Goal: Entertainment & Leisure: Consume media (video, audio)

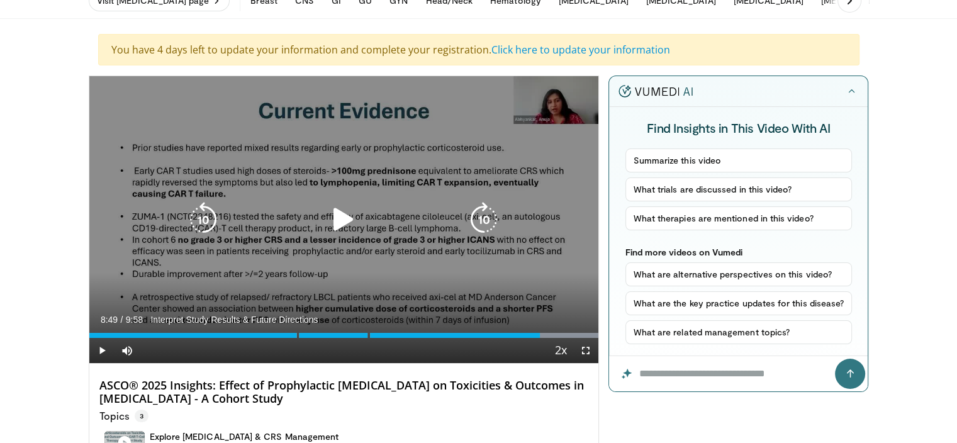
click at [346, 213] on icon "Video Player" at bounding box center [343, 219] width 35 height 35
click at [361, 196] on div "10 seconds Tap to unmute" at bounding box center [344, 219] width 510 height 287
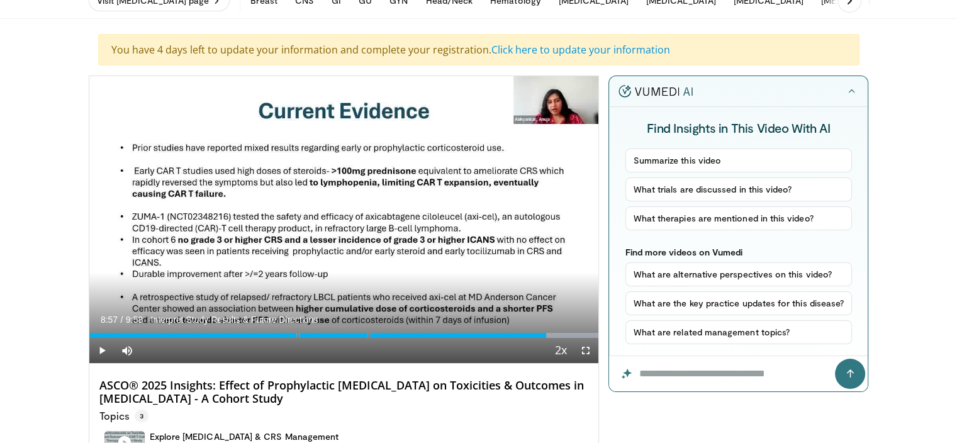
click at [361, 196] on div "10 seconds Tap to unmute" at bounding box center [344, 219] width 510 height 287
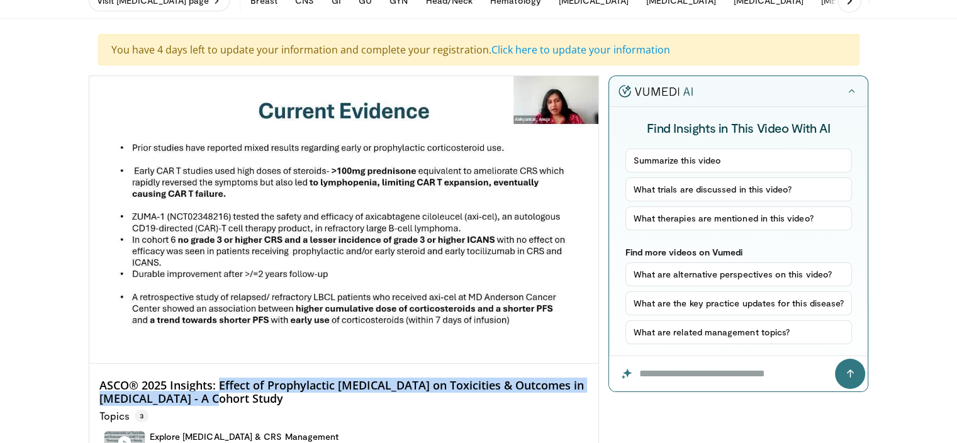
drag, startPoint x: 220, startPoint y: 382, endPoint x: 204, endPoint y: 399, distance: 23.1
click at [204, 399] on h4 "ASCO® 2025 Insights: Effect of Prophylactic [MEDICAL_DATA] on Toxicities & Outc…" at bounding box center [343, 392] width 489 height 27
copy h4 "Effect of Prophylactic Corticosteroids on Toxicities & Outcomes in CAR T-Cell T…"
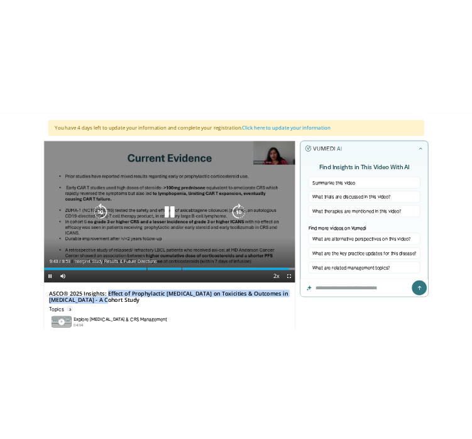
scroll to position [63, 0]
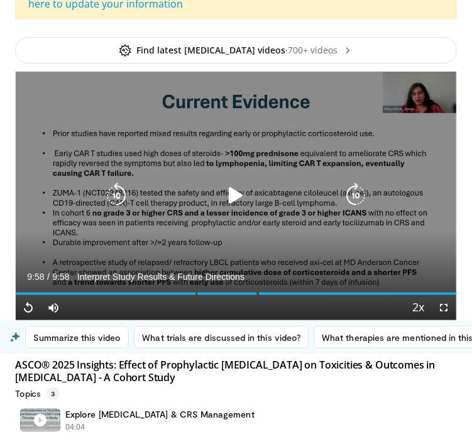
click at [296, 140] on div "10 seconds Tap to unmute" at bounding box center [236, 196] width 441 height 248
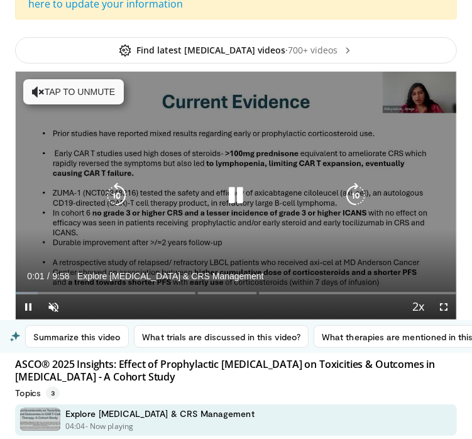
click at [254, 199] on div "Video Player" at bounding box center [236, 195] width 265 height 25
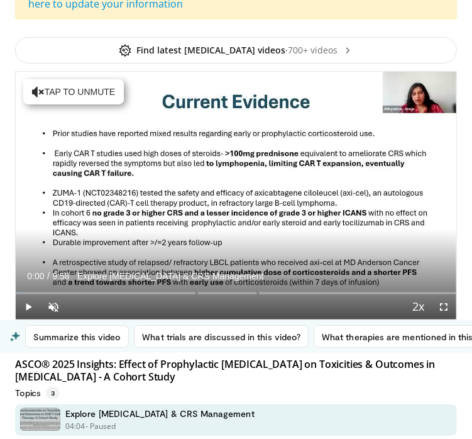
drag, startPoint x: 24, startPoint y: 293, endPoint x: 10, endPoint y: 294, distance: 14.0
click at [10, 294] on div "**********" at bounding box center [236, 420] width 461 height 780
click at [22, 308] on span "Video Player" at bounding box center [28, 306] width 25 height 25
